Goal: Transaction & Acquisition: Purchase product/service

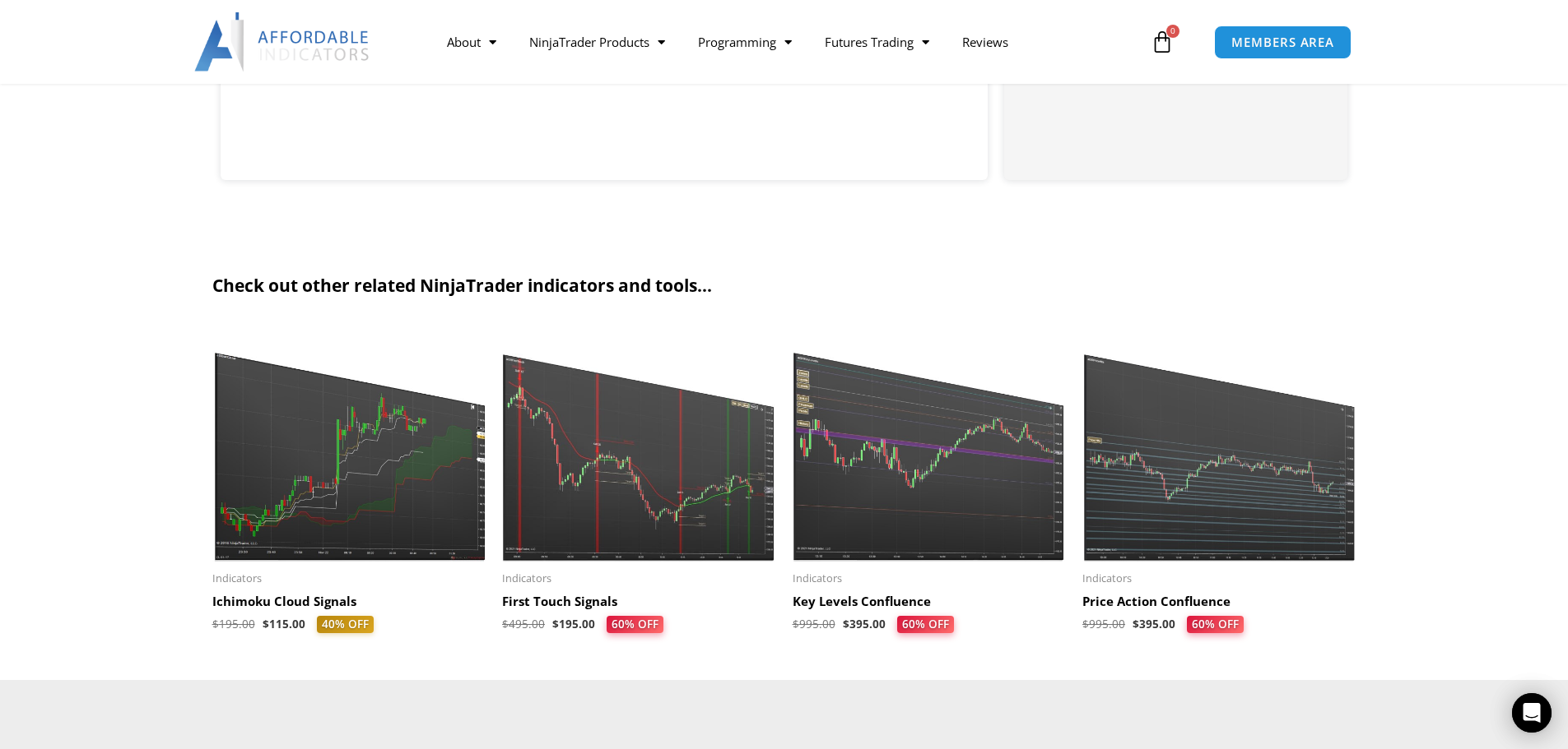
scroll to position [1481, 0]
click at [839, 456] on img at bounding box center [930, 443] width 274 height 235
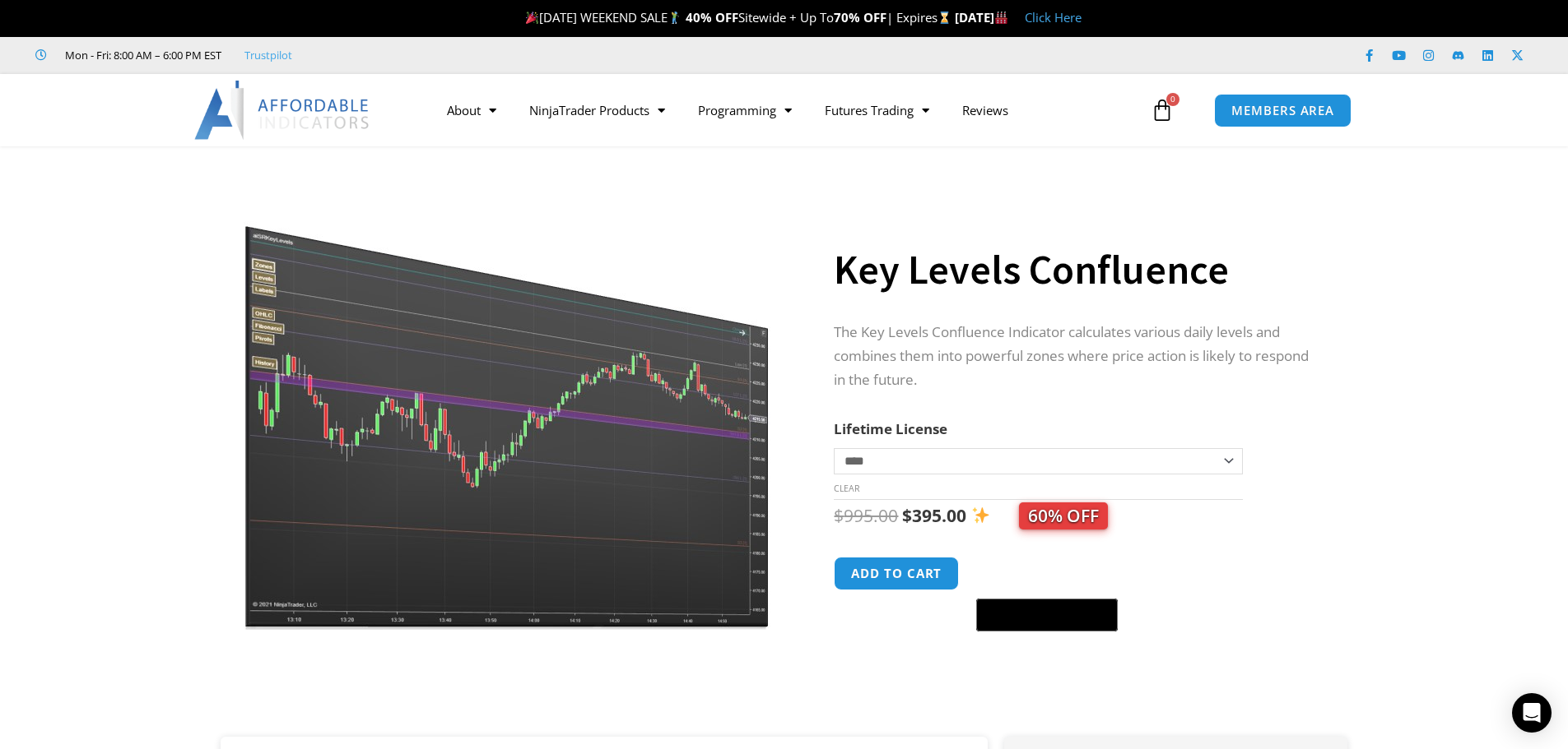
click at [498, 408] on img at bounding box center [508, 403] width 529 height 455
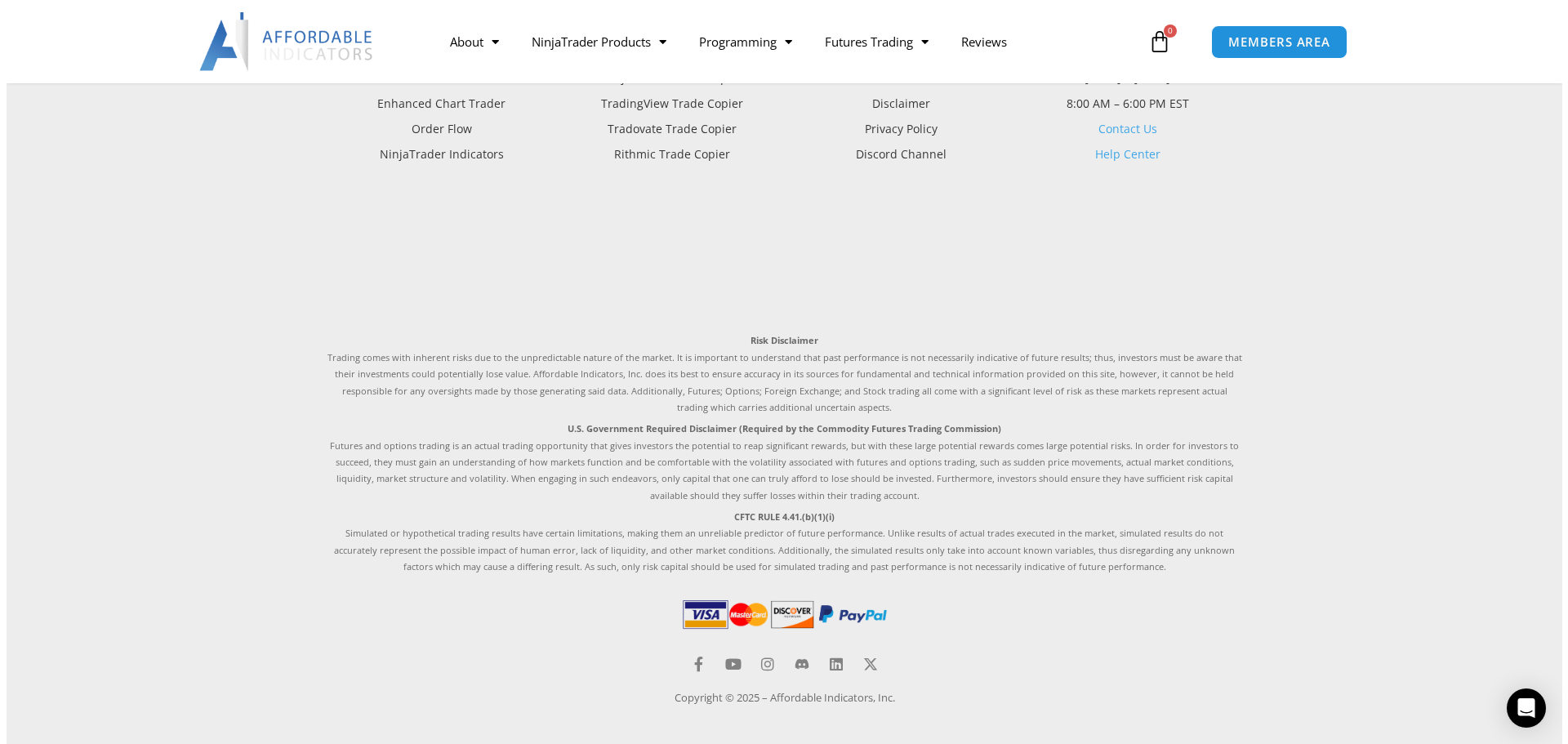
scroll to position [2208, 0]
